Goal: Task Accomplishment & Management: Use online tool/utility

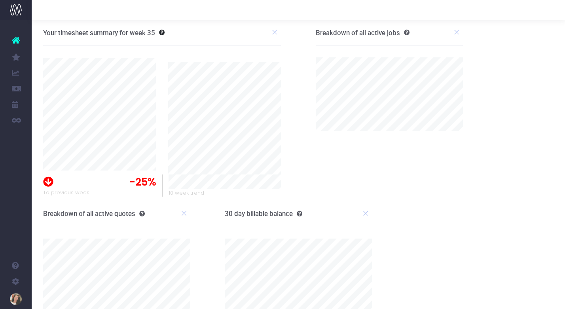
click at [44, 220] on link "New Forecast" at bounding box center [38, 215] width 12 height 16
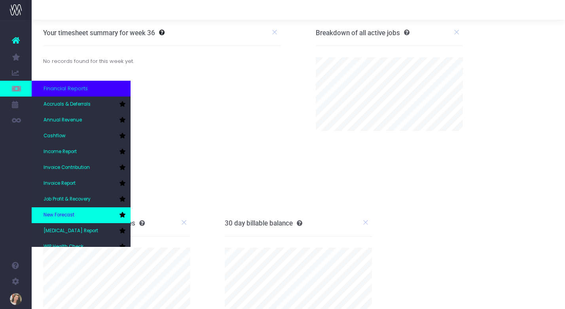
click at [62, 213] on span "New Forecast" at bounding box center [59, 215] width 31 height 7
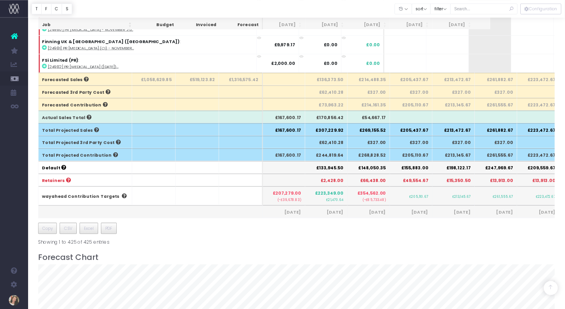
scroll to position [8027, 0]
